Goal: Task Accomplishment & Management: Complete application form

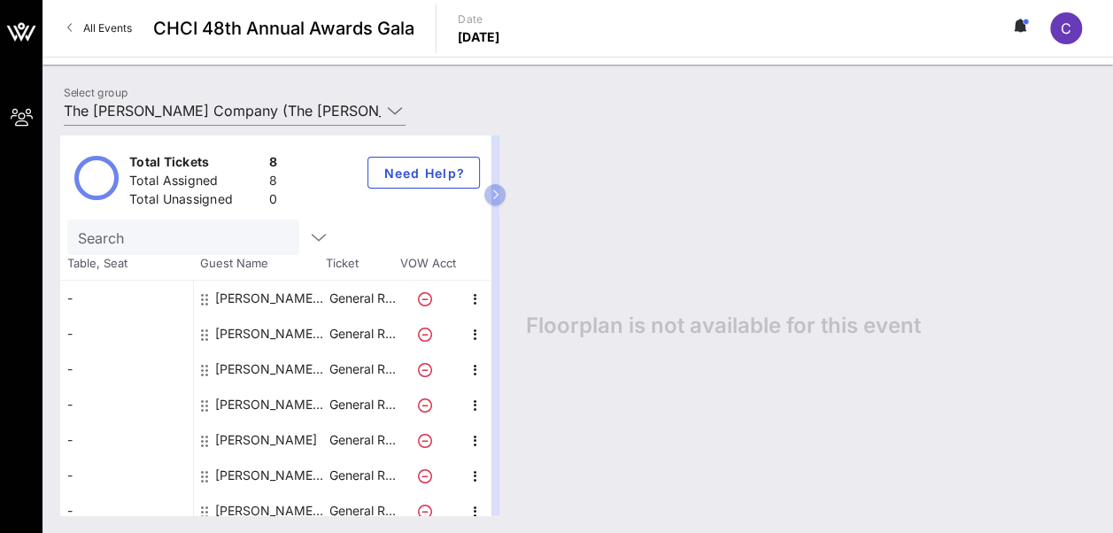
click at [285, 446] on div "[PERSON_NAME]" at bounding box center [266, 439] width 102 height 35
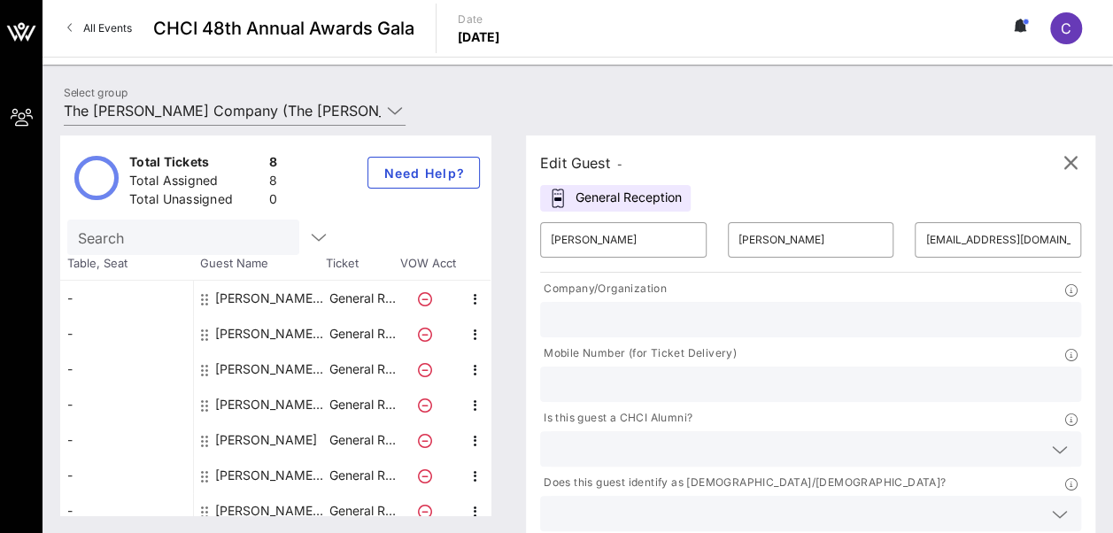
click at [866, 373] on input "text" at bounding box center [811, 384] width 520 height 23
type input "7034892519"
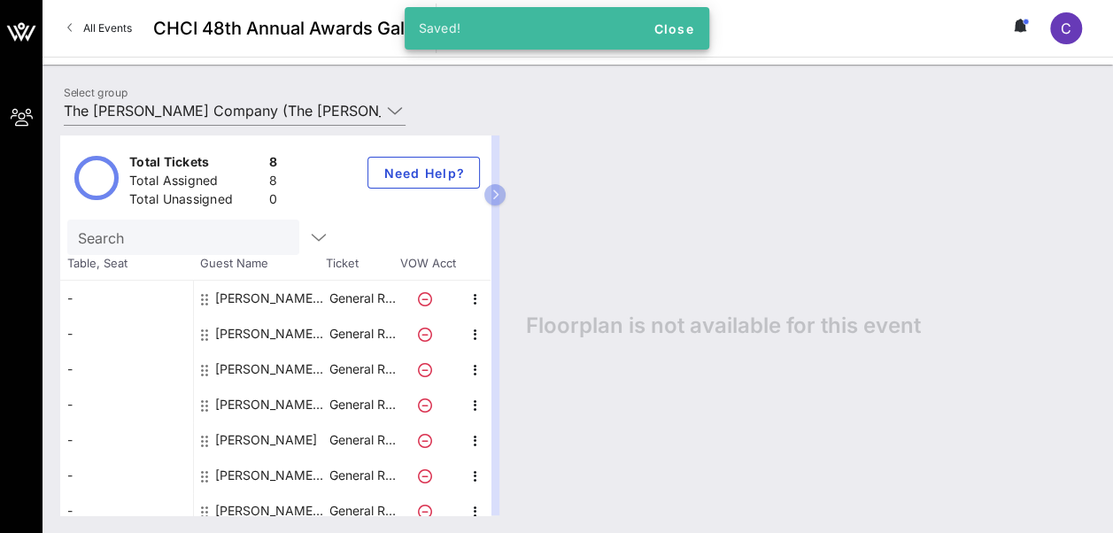
scroll to position [48, 0]
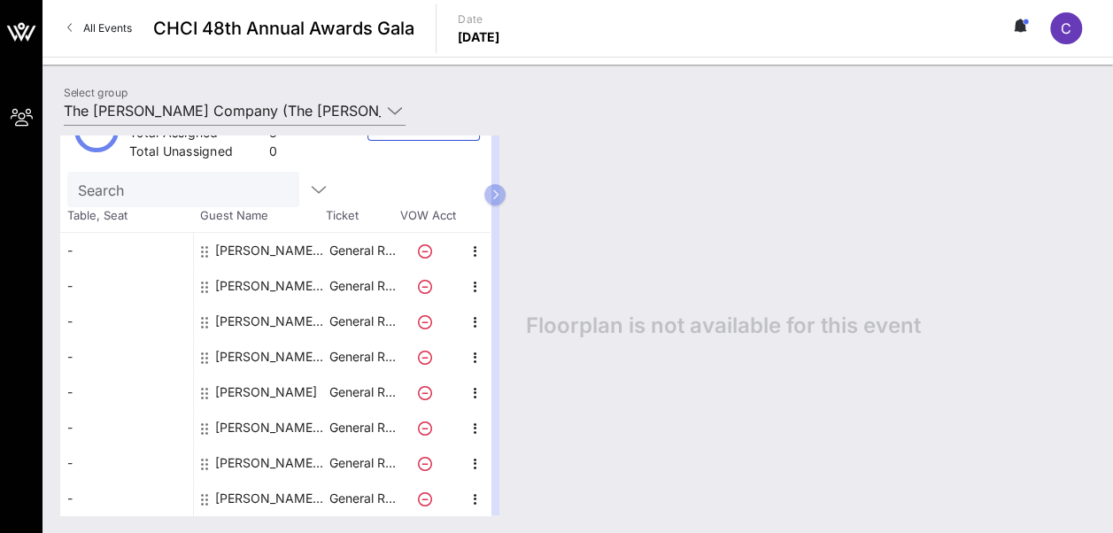
click at [280, 458] on div "[PERSON_NAME] The [PERSON_NAME] Company" at bounding box center [271, 462] width 112 height 35
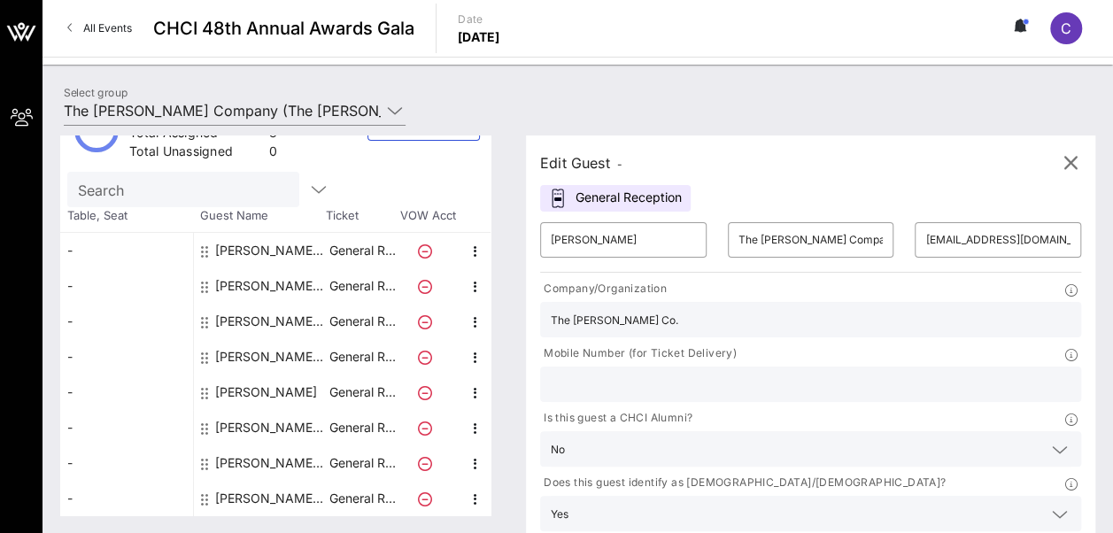
click at [781, 373] on input "text" at bounding box center [811, 384] width 520 height 23
type input "5404464263"
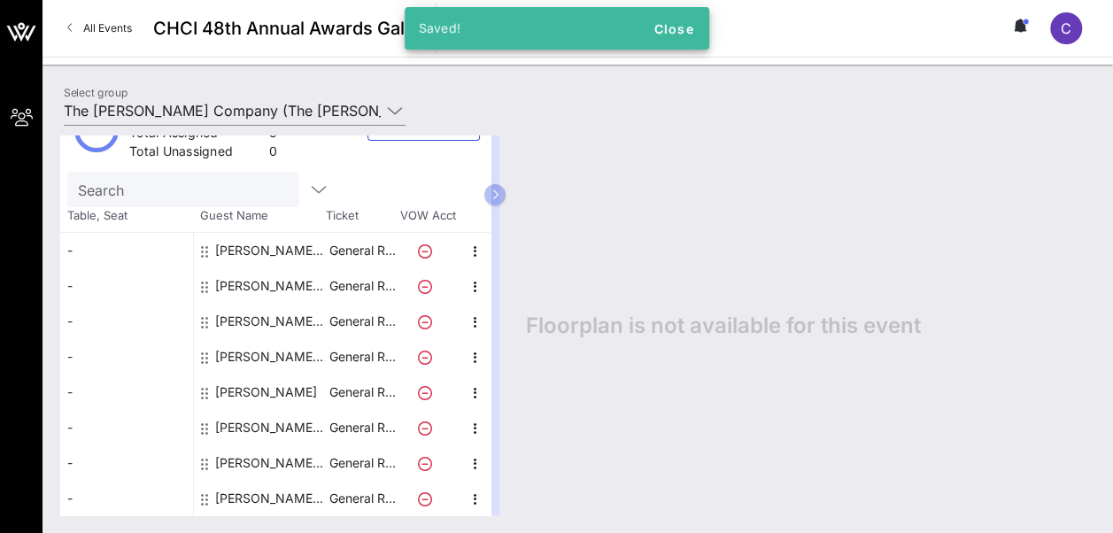
click at [271, 418] on div "[PERSON_NAME] The [PERSON_NAME] Company" at bounding box center [271, 427] width 112 height 35
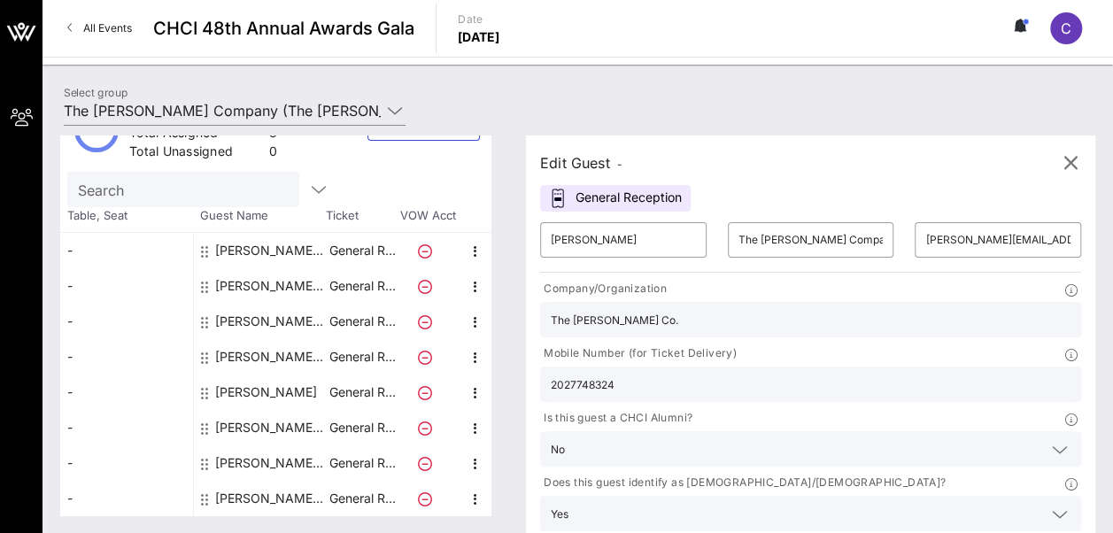
click at [242, 243] on div "[PERSON_NAME] The [PERSON_NAME] Company" at bounding box center [271, 250] width 112 height 35
type input "[PERSON_NAME]"
type input "[EMAIL_ADDRESS][DOMAIN_NAME]"
click at [242, 243] on div "[PERSON_NAME] The [PERSON_NAME] Company" at bounding box center [271, 250] width 112 height 35
click at [237, 279] on div "[PERSON_NAME] The [PERSON_NAME] Company" at bounding box center [271, 285] width 112 height 35
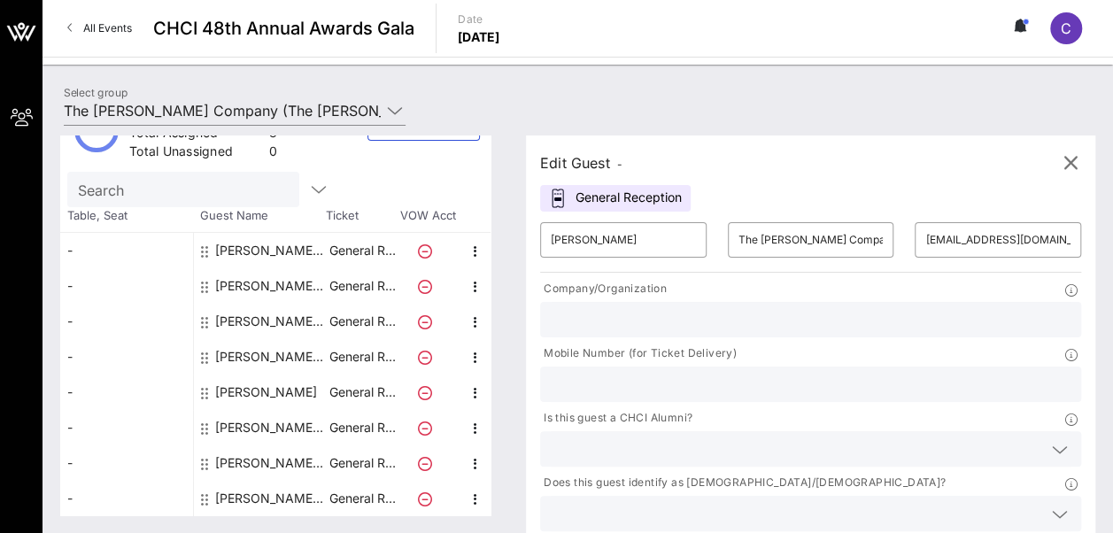
type input "[PERSON_NAME]"
type input "[EMAIL_ADDRESS][PERSON_NAME][DOMAIN_NAME]"
click at [239, 314] on div "[PERSON_NAME] The [PERSON_NAME] Company" at bounding box center [271, 321] width 112 height 35
type input "[PERSON_NAME]"
type input "[EMAIL_ADDRESS][DOMAIN_NAME]"
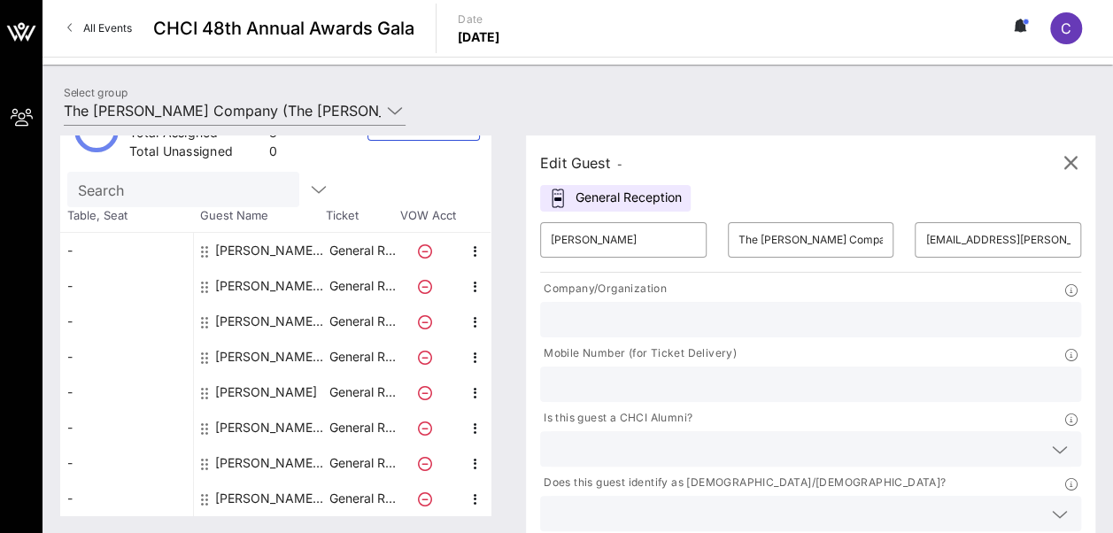
type input "The [PERSON_NAME] Co."
type input "7032209592"
type input "The [PERSON_NAME] Company"
click at [239, 359] on div "[PERSON_NAME] The [PERSON_NAME] Company" at bounding box center [271, 356] width 112 height 35
type input "[PERSON_NAME]"
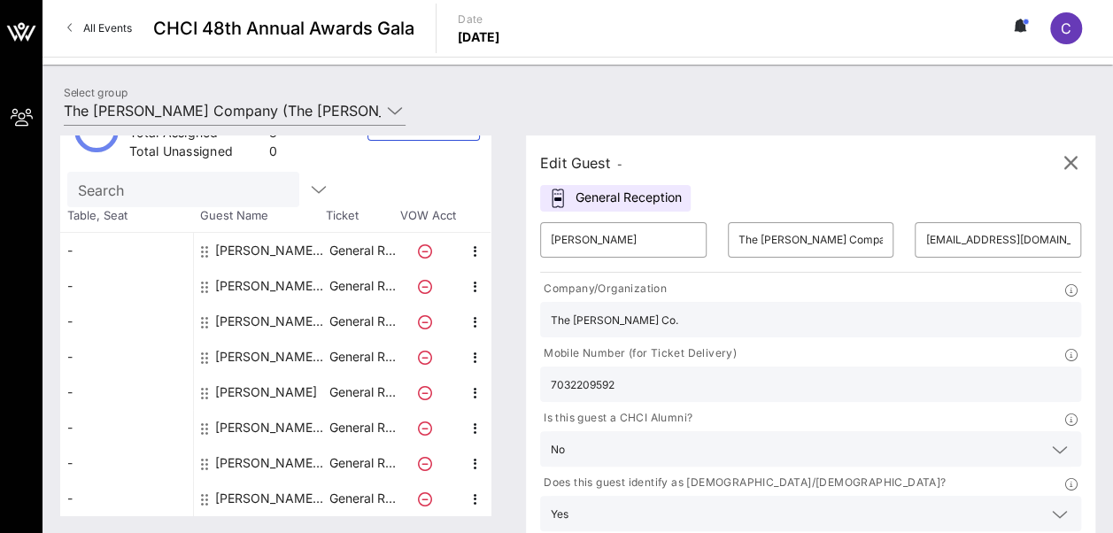
type input "[PERSON_NAME][EMAIL_ADDRESS][PERSON_NAME][DOMAIN_NAME]"
click at [238, 388] on div "[PERSON_NAME]" at bounding box center [266, 392] width 102 height 35
type input "[PERSON_NAME]"
type input "[EMAIL_ADDRESS][DOMAIN_NAME]"
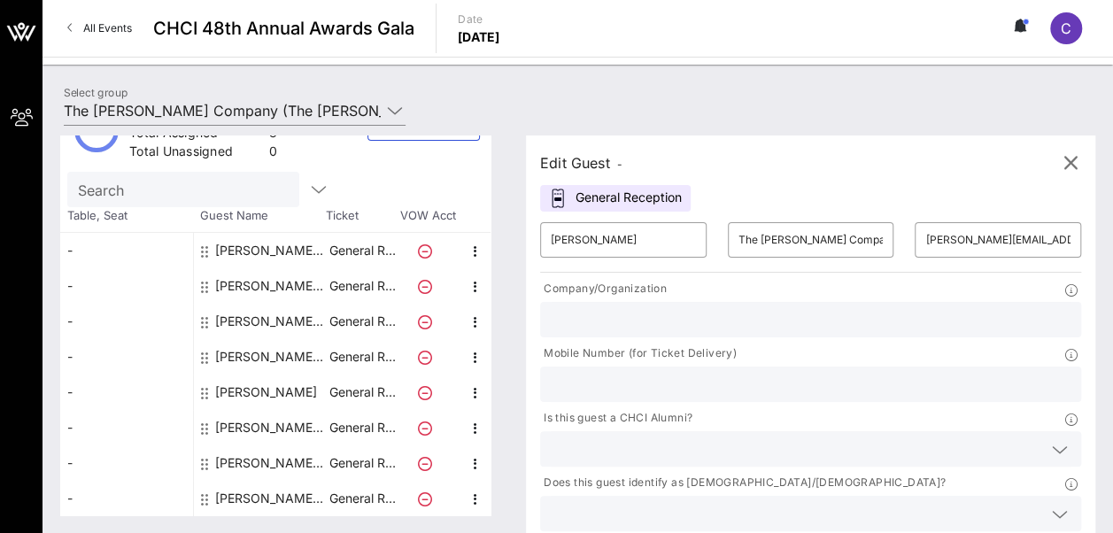
type input "7034892519"
type input "The [PERSON_NAME] Co."
click at [243, 422] on div "[PERSON_NAME] The [PERSON_NAME] Company" at bounding box center [271, 427] width 112 height 35
type input "[PERSON_NAME]"
type input "The [PERSON_NAME] Company"
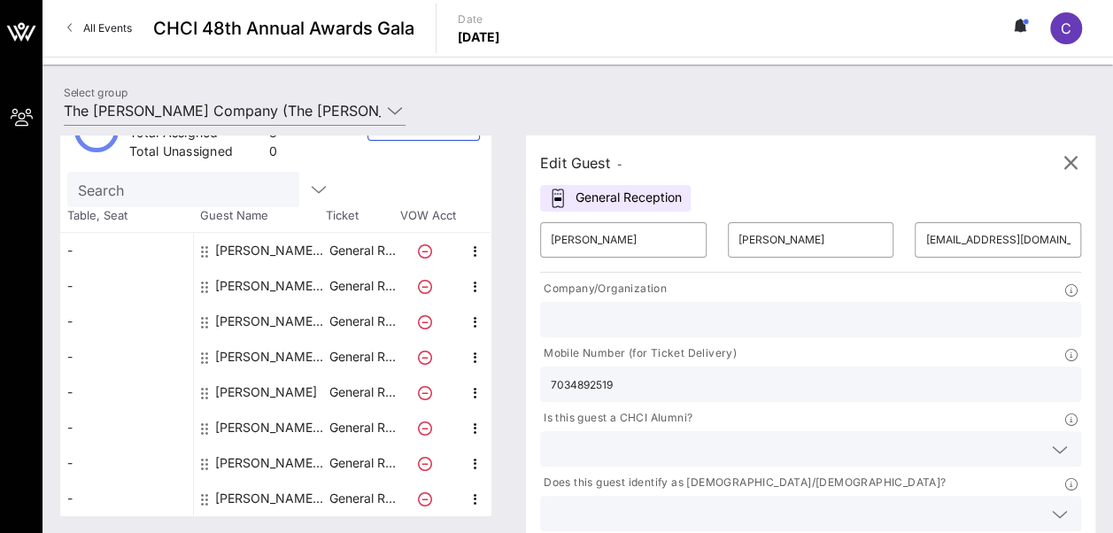
type input "[PERSON_NAME][EMAIL_ADDRESS][PERSON_NAME][DOMAIN_NAME]"
type input "The [PERSON_NAME] Co."
type input "2027748324"
type input "The [PERSON_NAME] Company"
click at [243, 422] on div "[PERSON_NAME] The [PERSON_NAME] Company" at bounding box center [271, 427] width 112 height 35
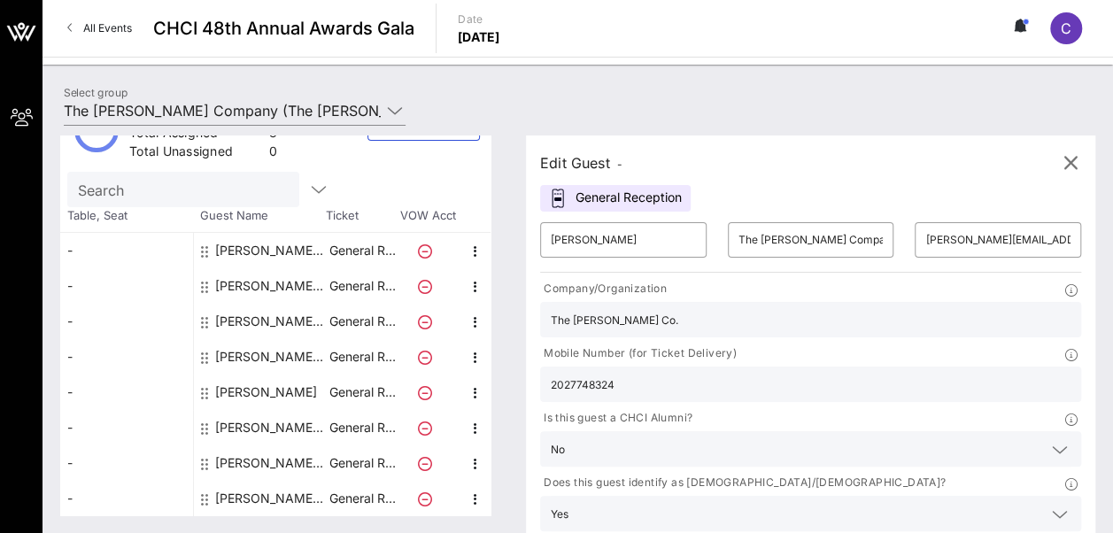
click at [249, 458] on div "[PERSON_NAME] The [PERSON_NAME] Company" at bounding box center [271, 462] width 112 height 35
type input "[PERSON_NAME]"
type input "[EMAIL_ADDRESS][DOMAIN_NAME]"
type input "5404464263"
click at [247, 494] on div "[PERSON_NAME] The [PERSON_NAME] Company" at bounding box center [271, 498] width 112 height 35
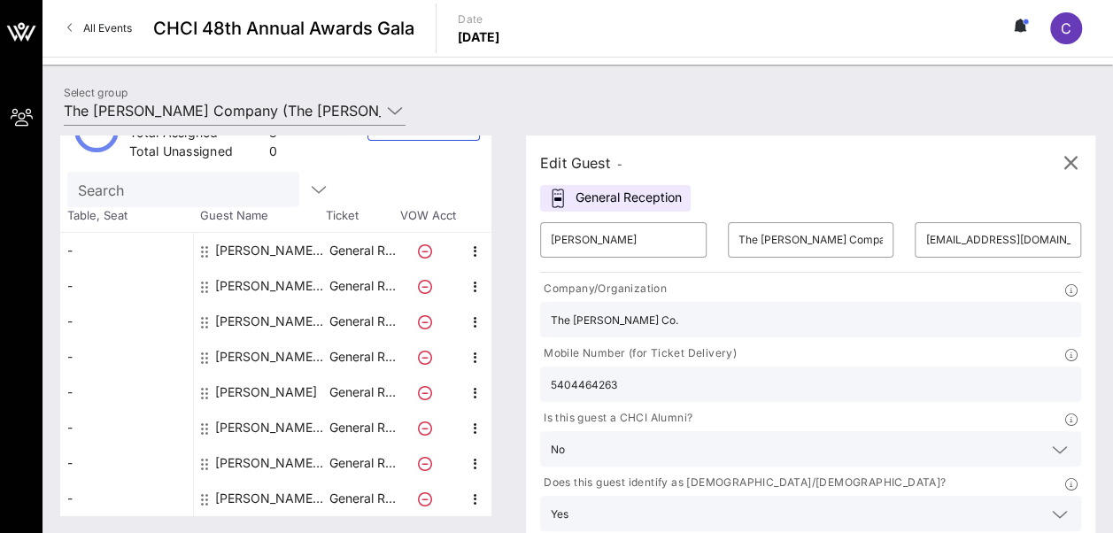
type input "[PERSON_NAME]"
type input "[PERSON_NAME][EMAIL_ADDRESS][PERSON_NAME][PERSON_NAME][DOMAIN_NAME]"
